Goal: Transaction & Acquisition: Purchase product/service

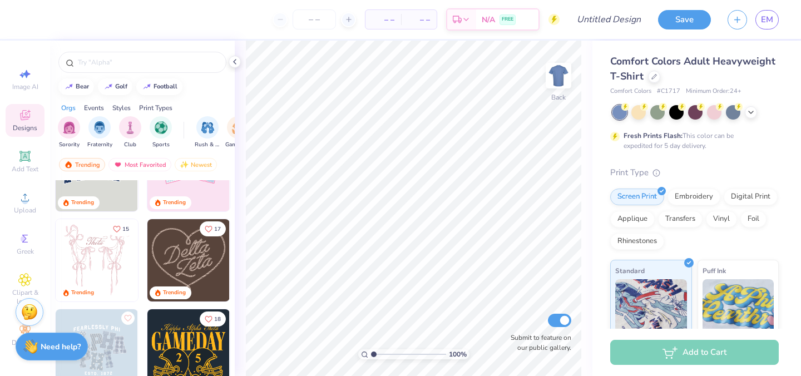
scroll to position [67, 0]
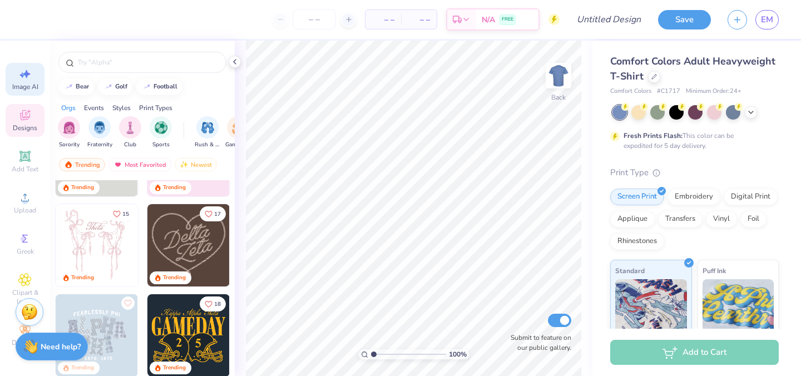
click at [28, 75] on icon at bounding box center [27, 74] width 8 height 8
select select "4"
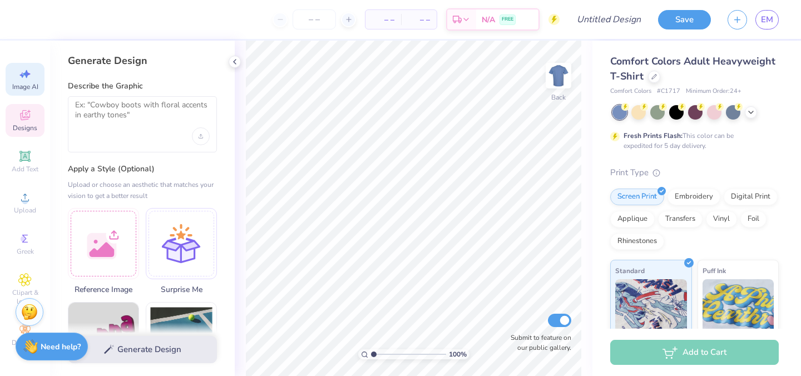
click at [20, 122] on div "Designs" at bounding box center [25, 120] width 39 height 33
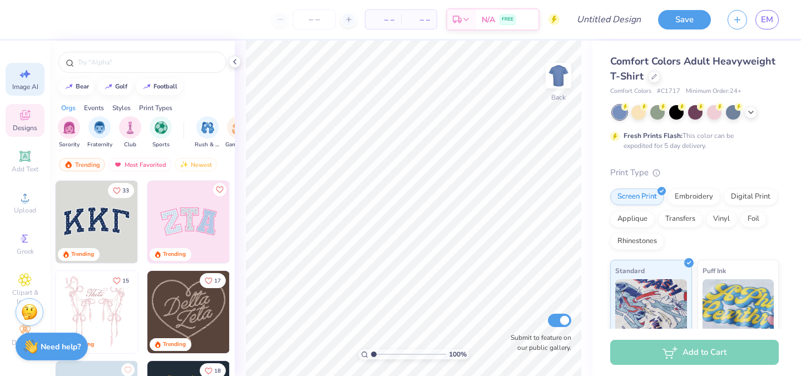
click at [21, 83] on span "Image AI" at bounding box center [25, 86] width 26 height 9
select select "4"
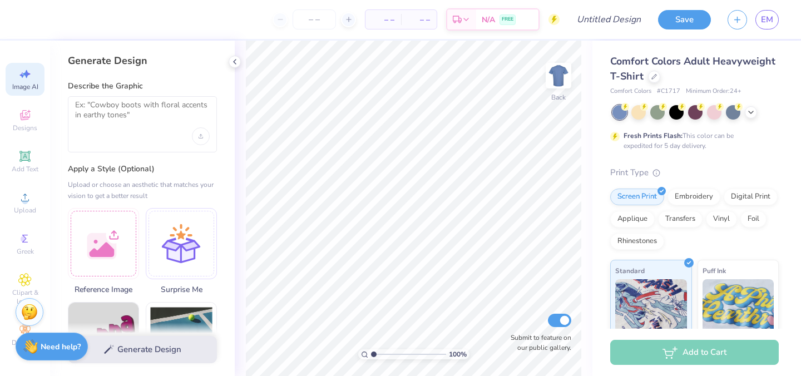
click at [639, 74] on span "Comfort Colors Adult Heavyweight T-Shirt" at bounding box center [692, 69] width 165 height 28
click at [646, 76] on div "Comfort Colors Adult Heavyweight T-Shirt" at bounding box center [694, 69] width 169 height 30
click at [650, 76] on div at bounding box center [654, 76] width 12 height 12
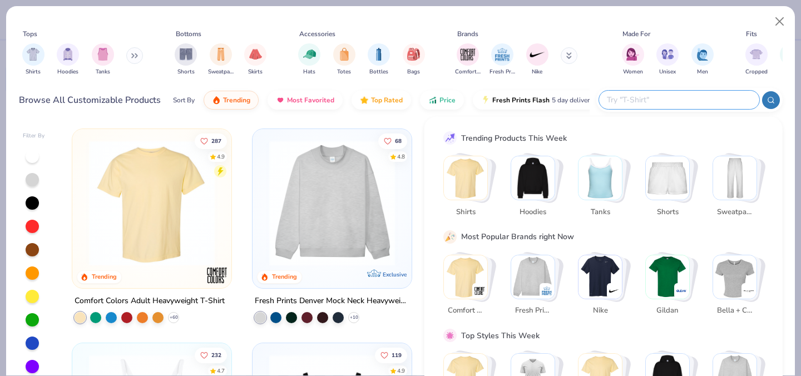
click at [675, 96] on input "text" at bounding box center [679, 99] width 146 height 13
type input "jersey"
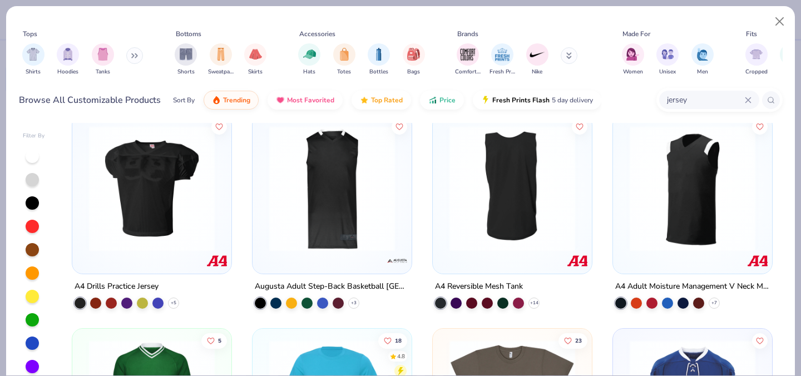
scroll to position [25, 0]
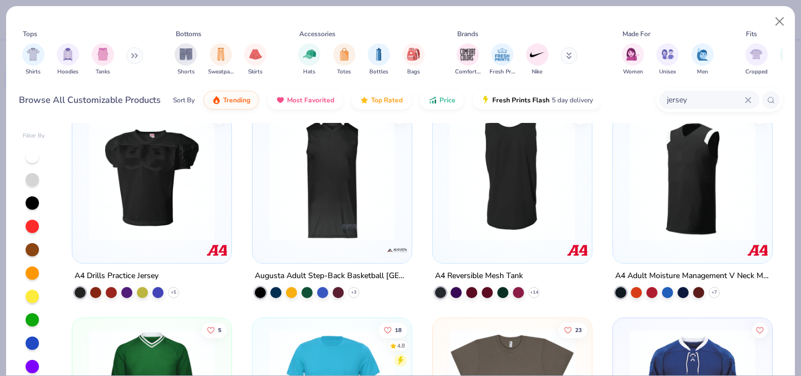
click at [124, 213] on img at bounding box center [151, 178] width 137 height 126
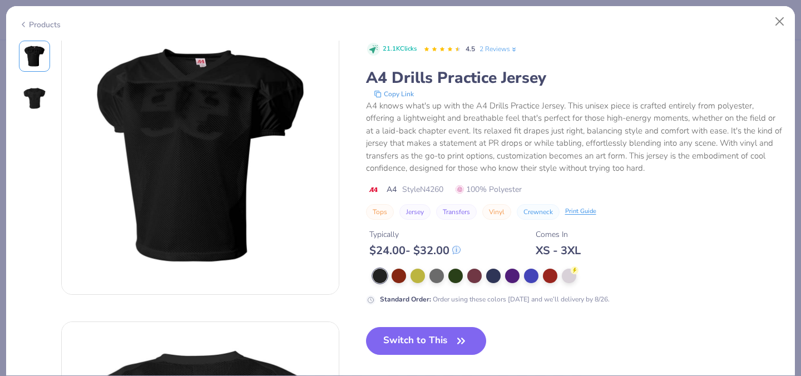
scroll to position [36, 0]
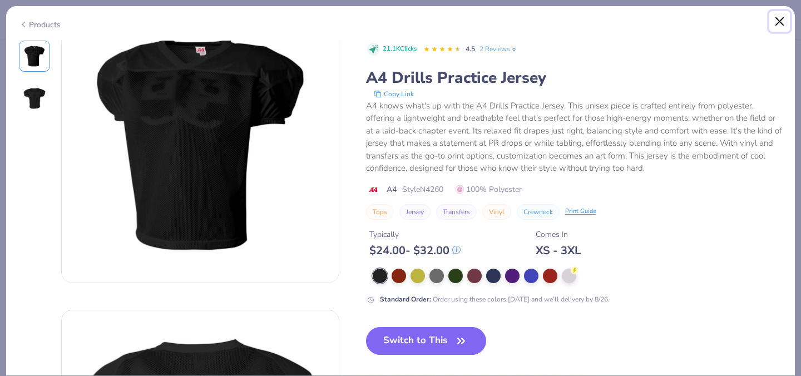
click at [777, 17] on button "Close" at bounding box center [779, 21] width 21 height 21
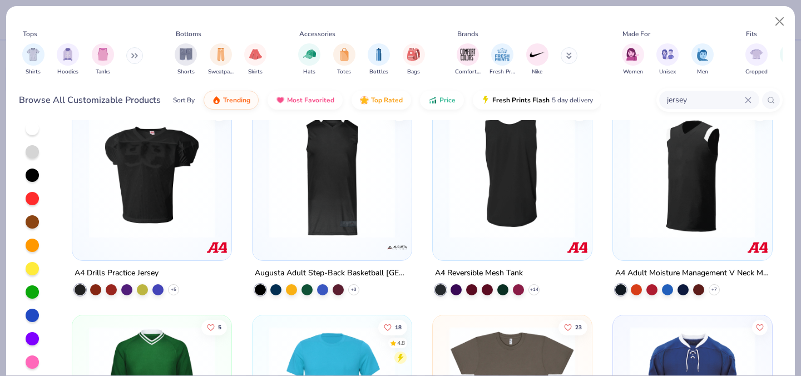
scroll to position [32, 0]
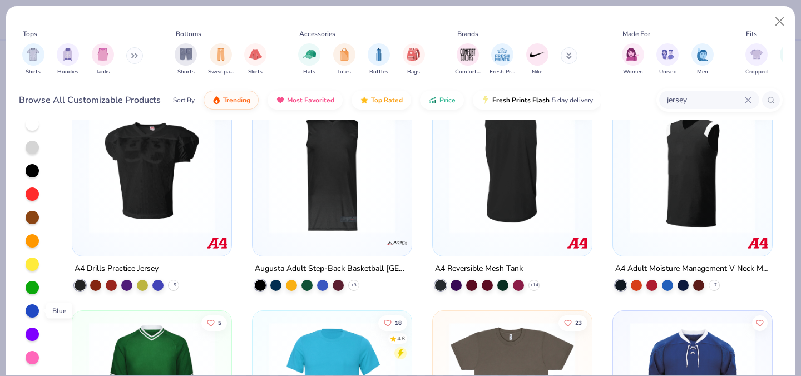
click at [32, 308] on div at bounding box center [32, 310] width 13 height 13
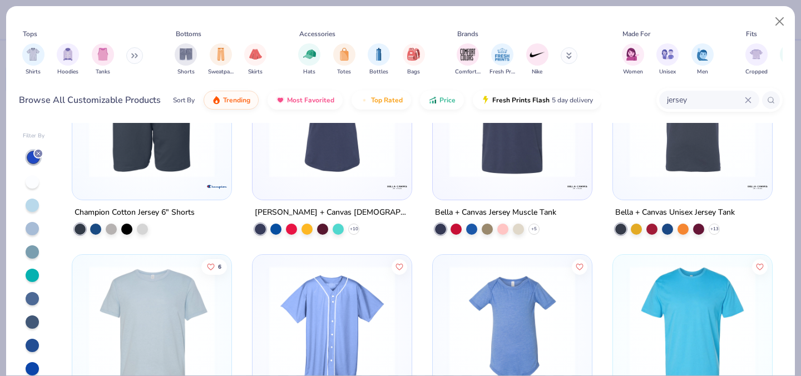
scroll to position [943, 0]
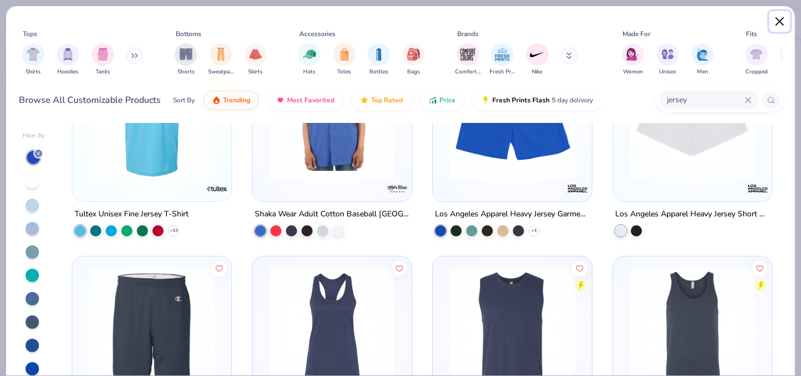
click at [776, 18] on button "Close" at bounding box center [779, 21] width 21 height 21
